Goal: Information Seeking & Learning: Learn about a topic

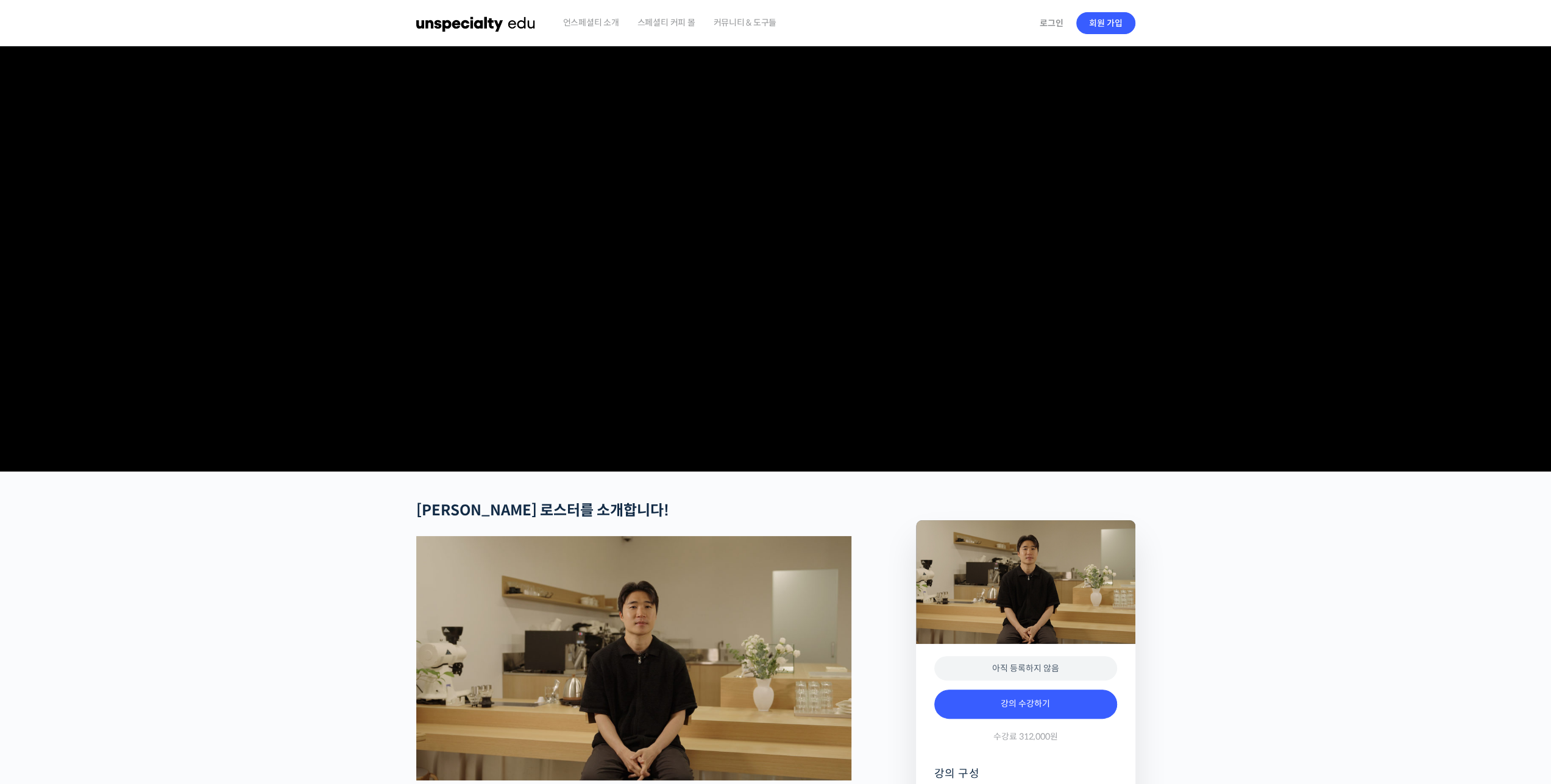
click at [476, 23] on img at bounding box center [476, 23] width 120 height 37
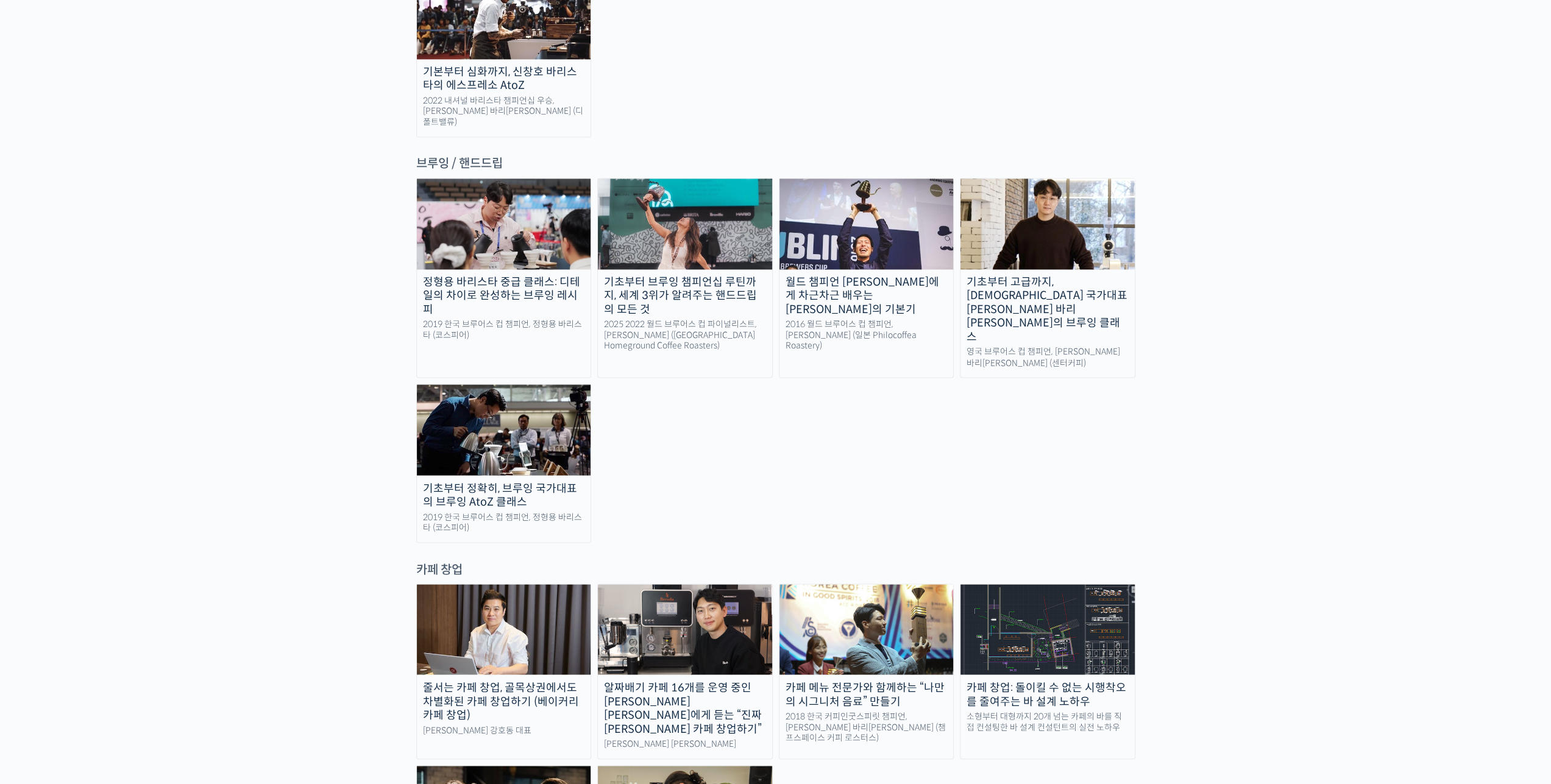
scroll to position [2133, 0]
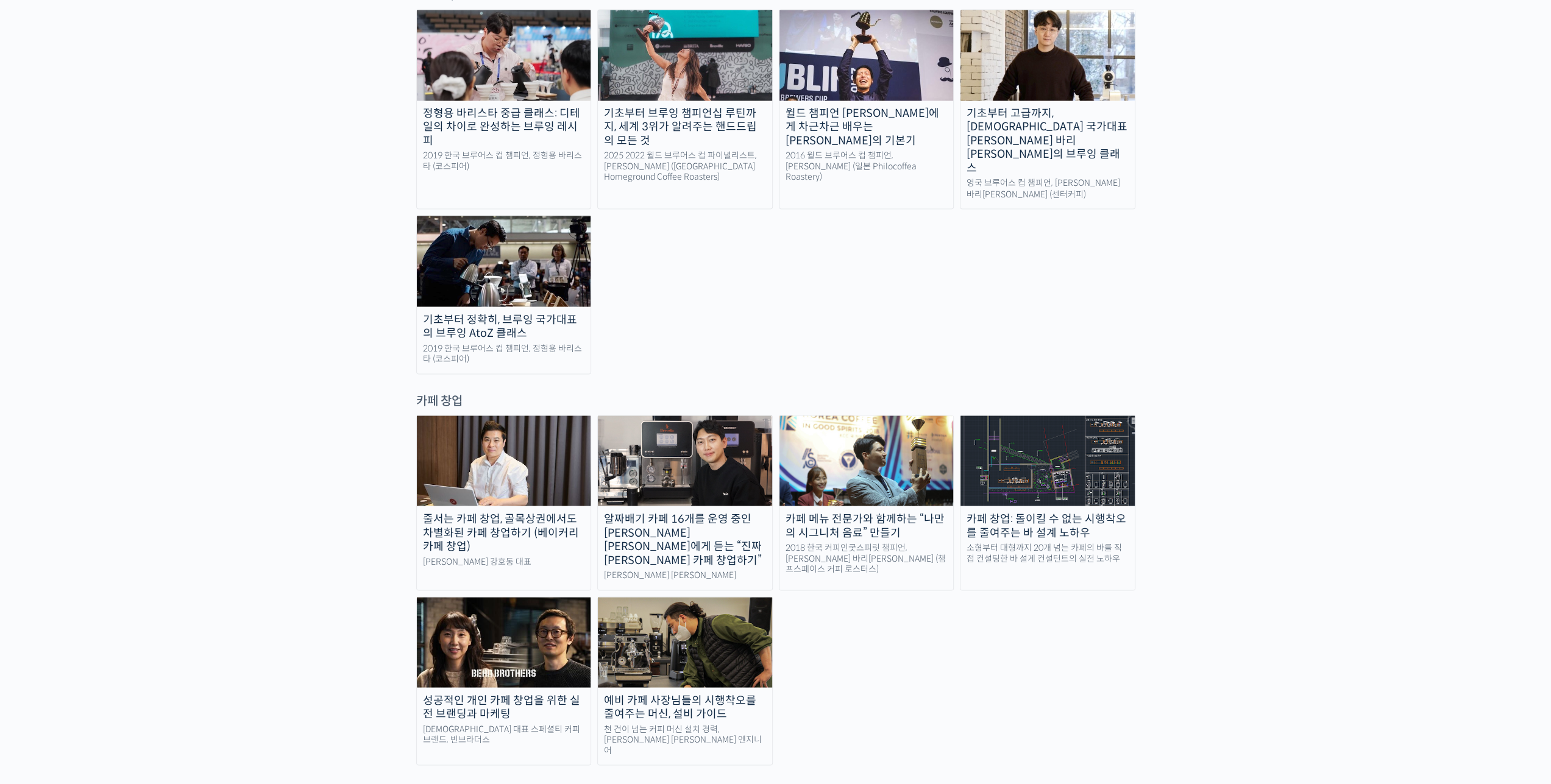
click at [1254, 270] on div "랜딩 페이지 최선을 다하는 당신을 위해, 최고와 함께 만든 커피 클래스 시간과 장소에 구애받지 않고, 검증된 커리큘럼으로 주성현 로스터님 Be…" at bounding box center [776, 177] width 1551 height 4526
click at [1278, 264] on div "랜딩 페이지 최선을 다하는 당신을 위해, 최고와 함께 만든 커피 클래스 시간과 장소에 구애받지 않고, 검증된 커리큘럼으로 주성현 로스터님 Be…" at bounding box center [776, 177] width 1551 height 4526
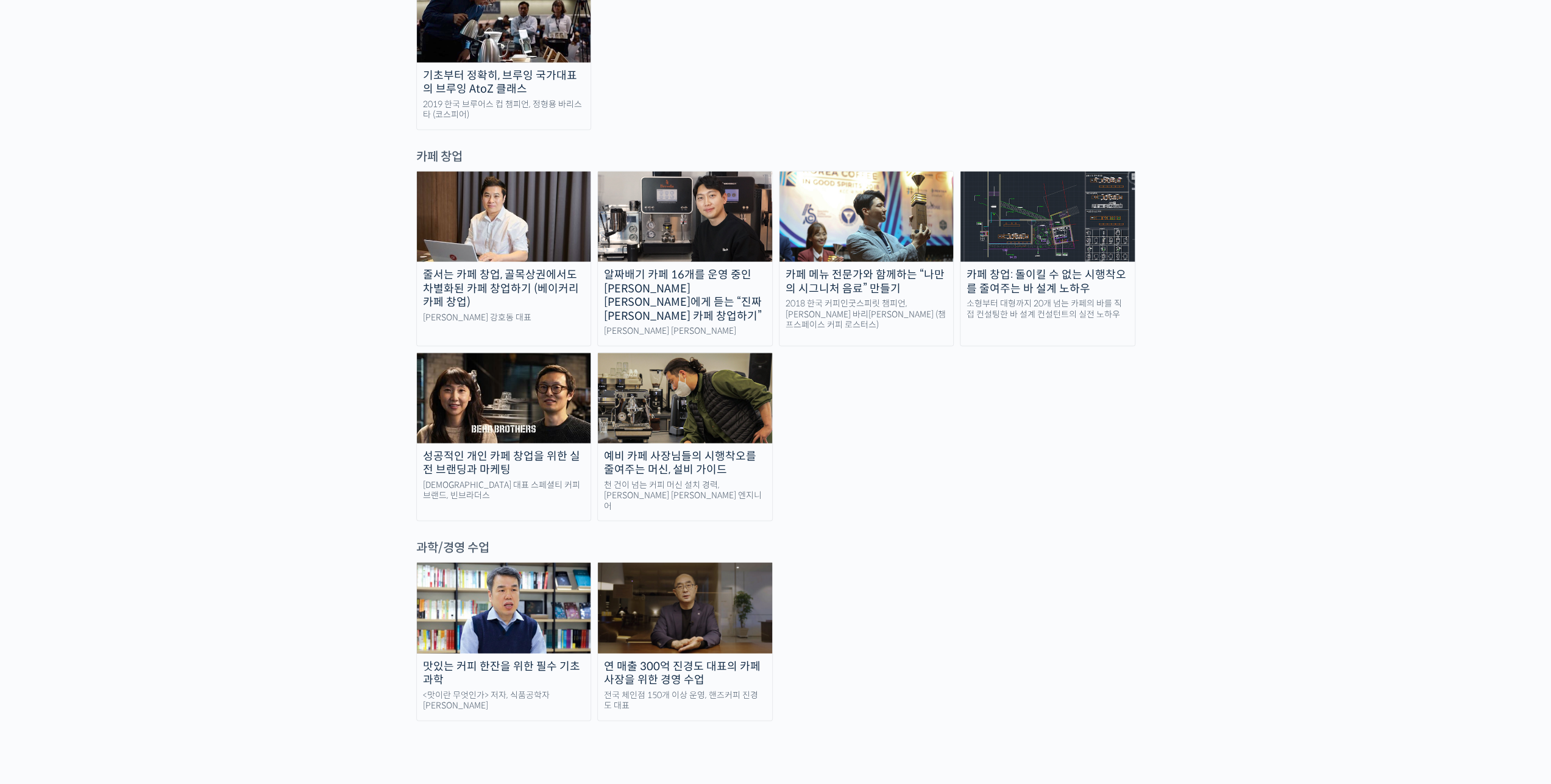
click at [1122, 357] on div "줄서는 카페 창업, 골목상권에서도 차별화된 카페 창업하기 (베이커리 카페 창업) 라라브레드 강호동 대표 알짜배기 카페 16개를 운영 중인 안태…" at bounding box center [776, 346] width 719 height 351
click at [1084, 540] on div "과학/경영 수업" at bounding box center [776, 548] width 719 height 17
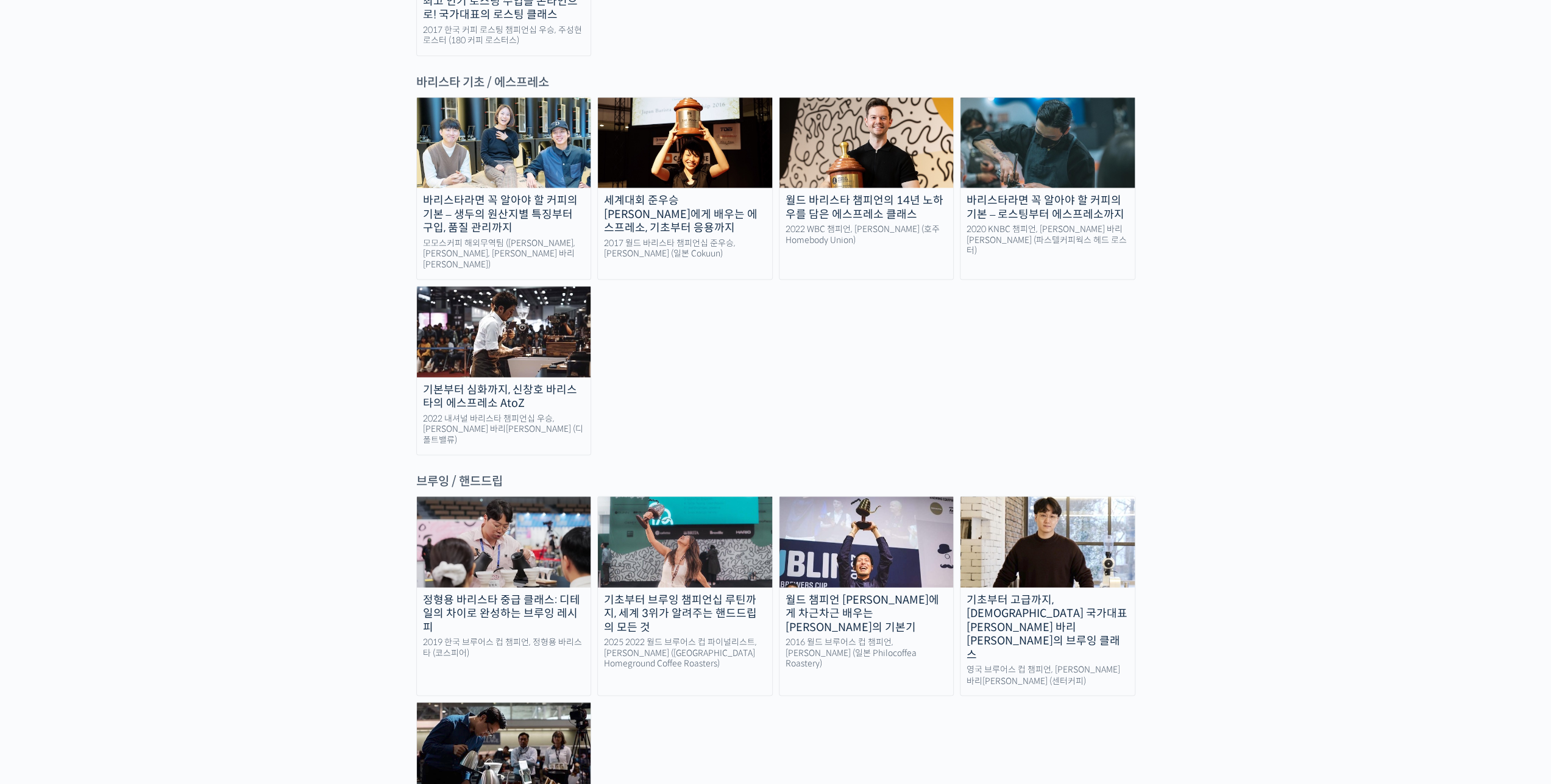
scroll to position [1802, 0]
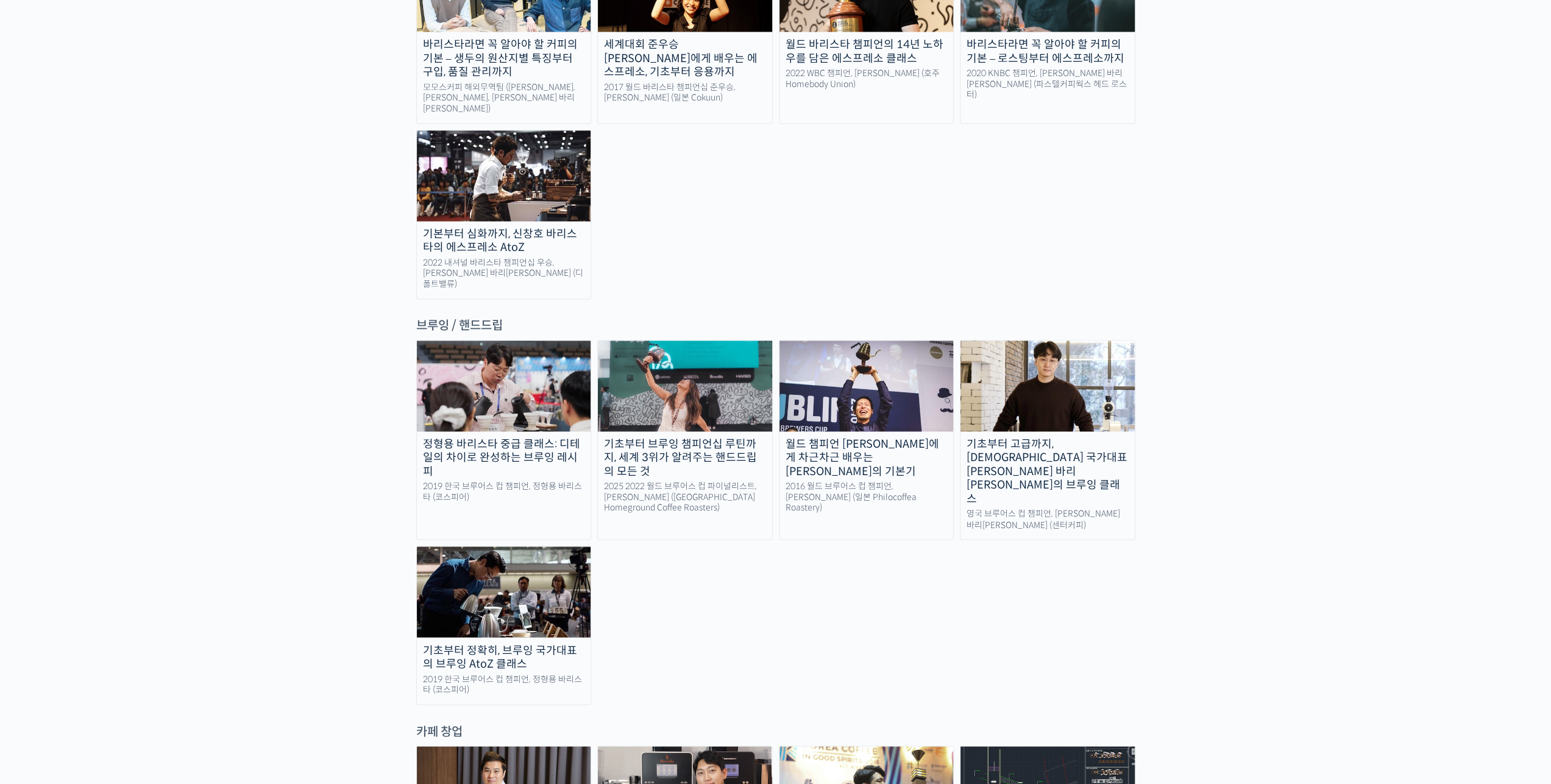
click at [684, 341] on img at bounding box center [685, 386] width 174 height 90
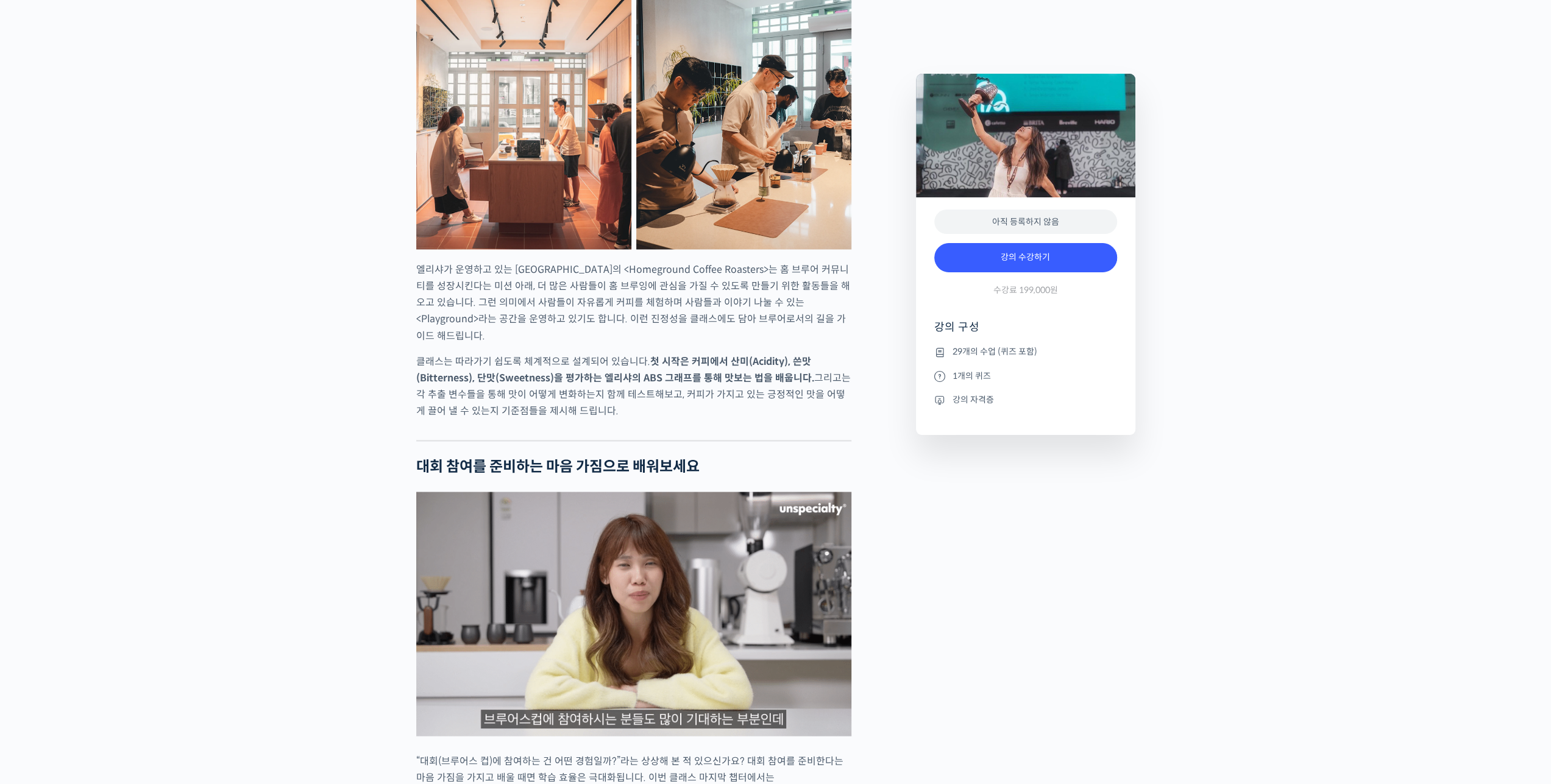
scroll to position [2194, 0]
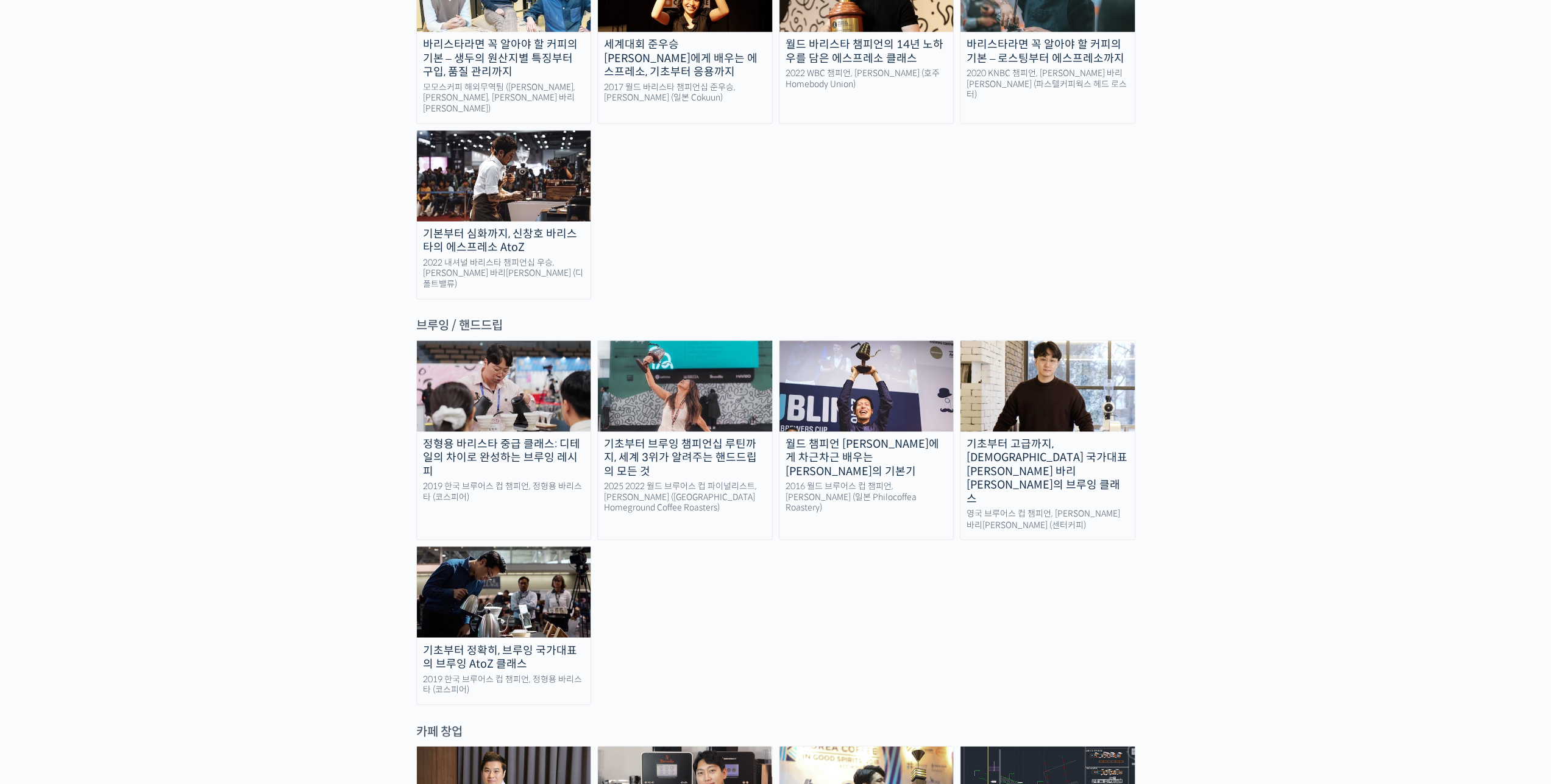
click at [1048, 382] on link "기초부터 고급까지, 영국 국가대표 박상호 바리스타의 브루잉 클래스 영국 브루어스 컵 챔피언, 박상호 바리스타 (센터커피)" at bounding box center [1048, 440] width 175 height 200
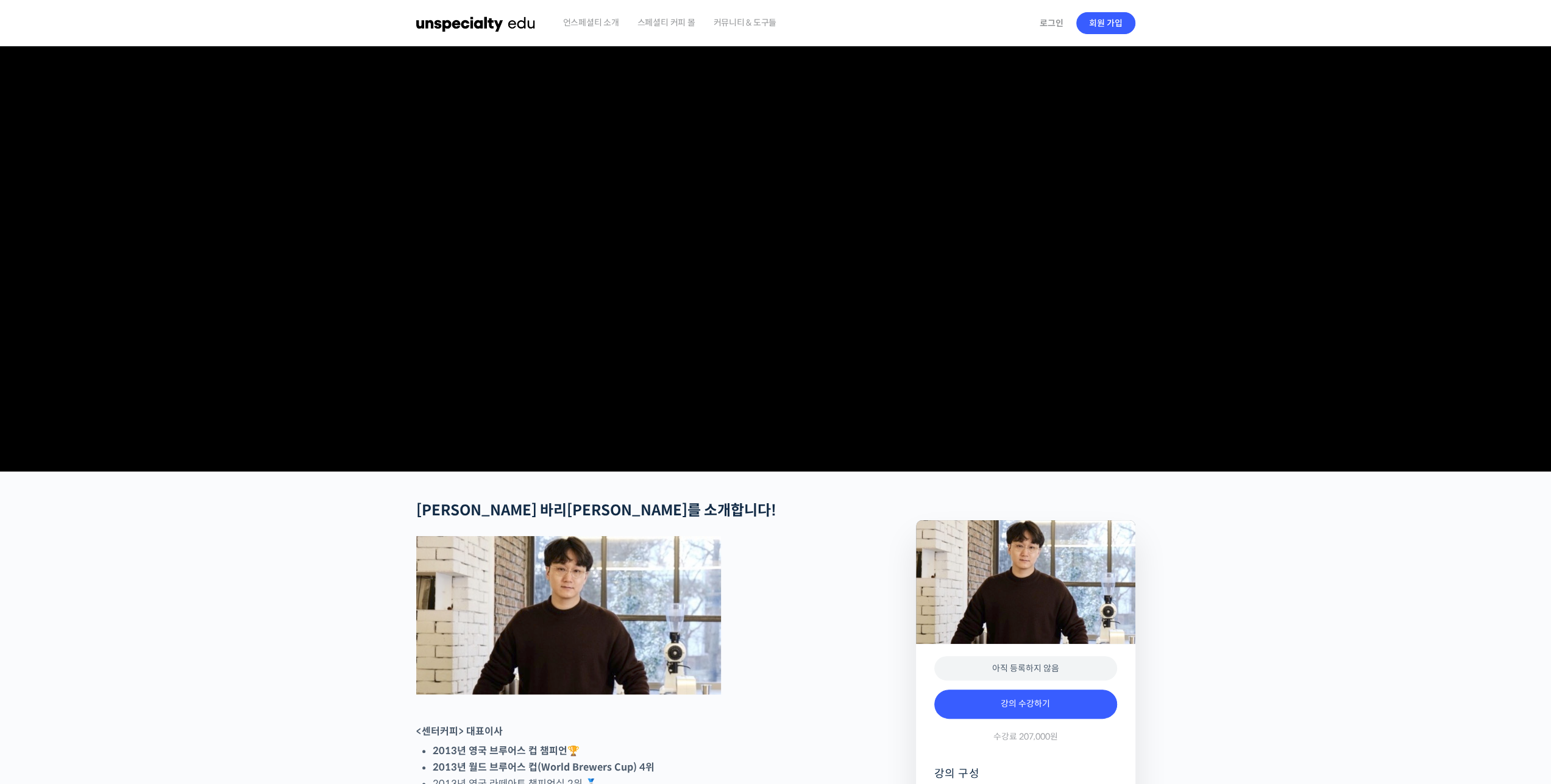
click at [766, 520] on h2 "박상호 바리스타를 소개합니다!" at bounding box center [634, 511] width 435 height 18
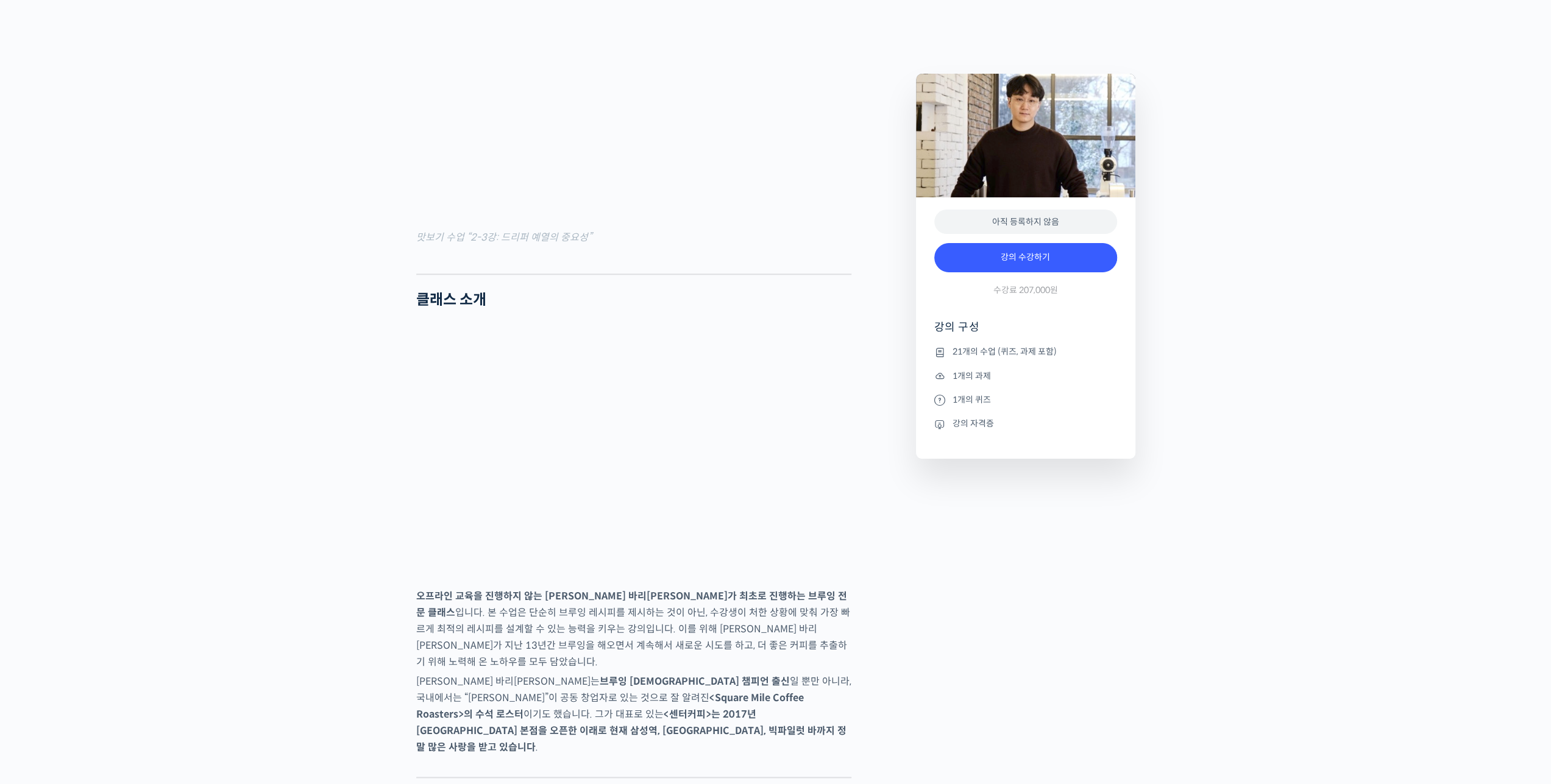
scroll to position [1585, 0]
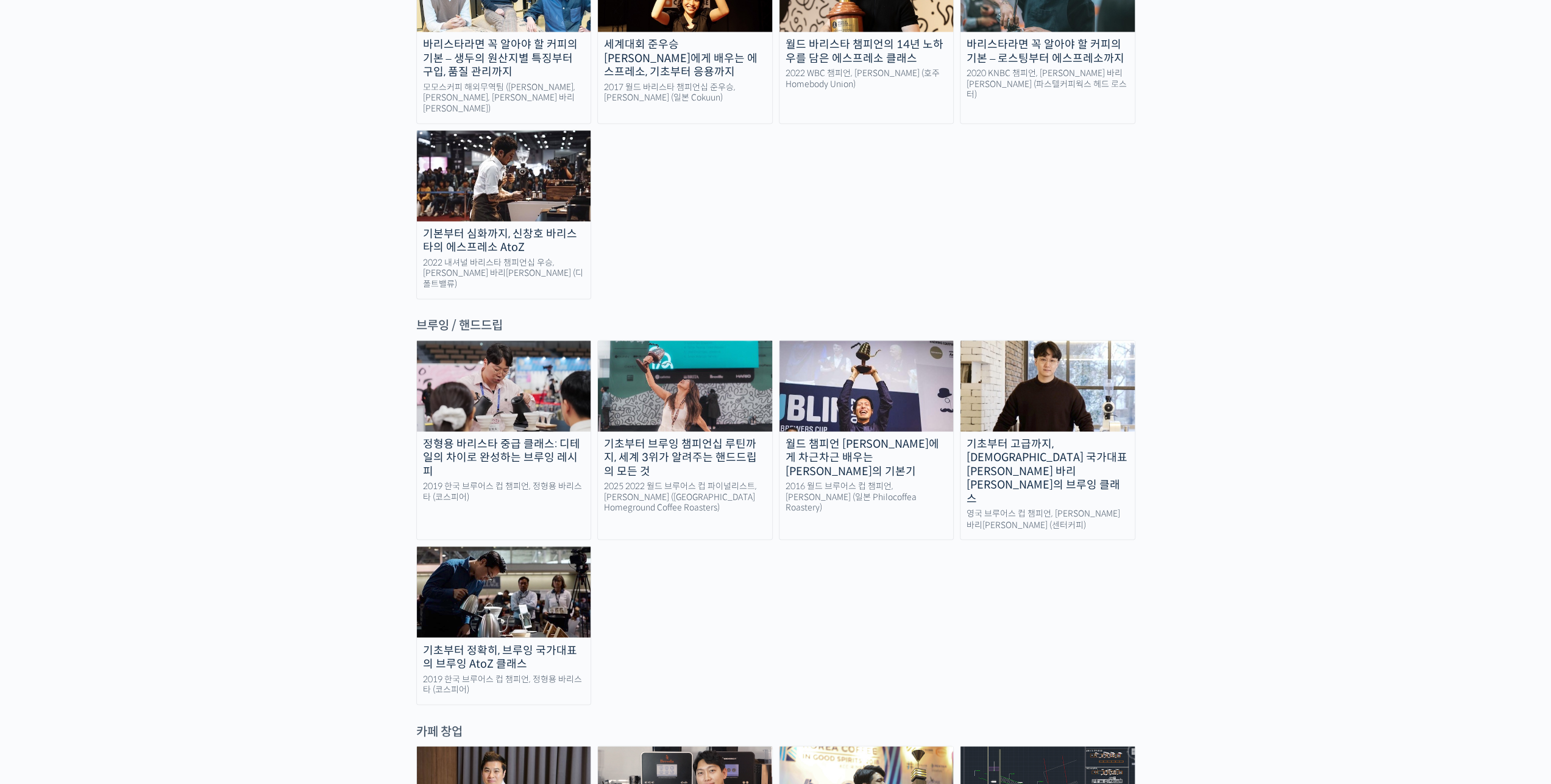
click at [1043, 438] on div "기초부터 고급까지, [DEMOGRAPHIC_DATA] 국가대표 [PERSON_NAME] 바리[PERSON_NAME]의 브루잉 클래스" at bounding box center [1048, 472] width 174 height 69
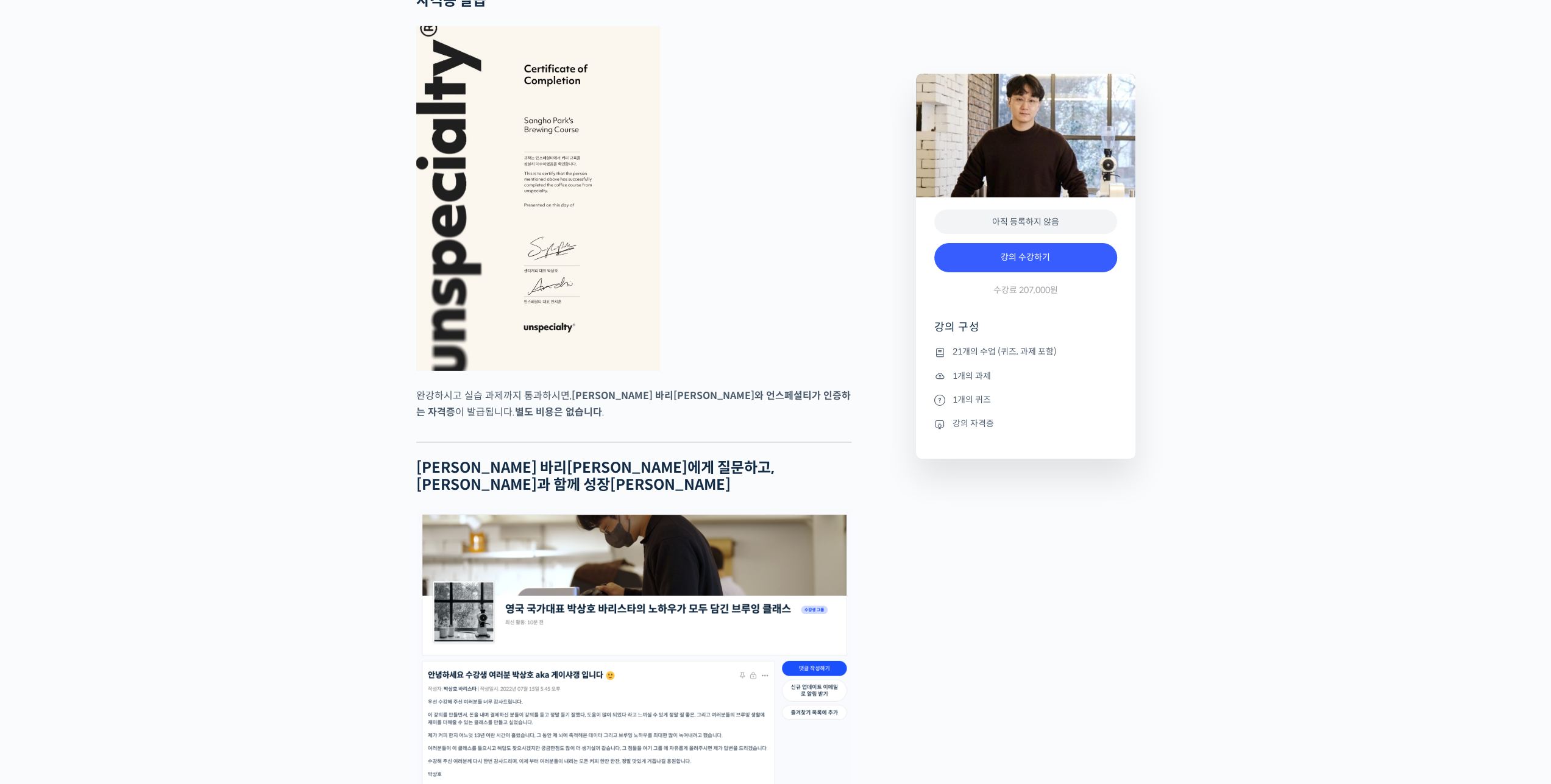
scroll to position [3961, 0]
